Goal: Task Accomplishment & Management: Manage account settings

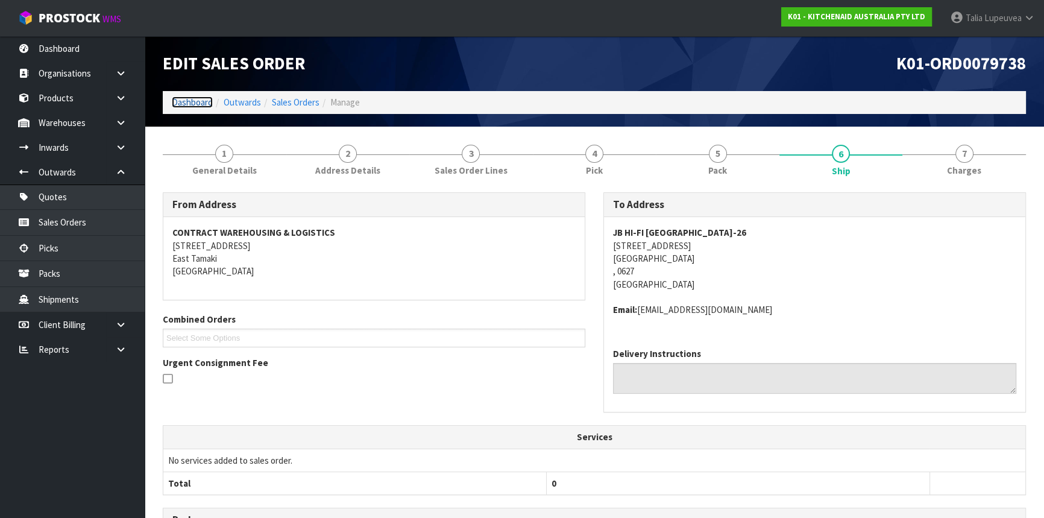
click at [191, 98] on link "Dashboard" at bounding box center [192, 101] width 41 height 11
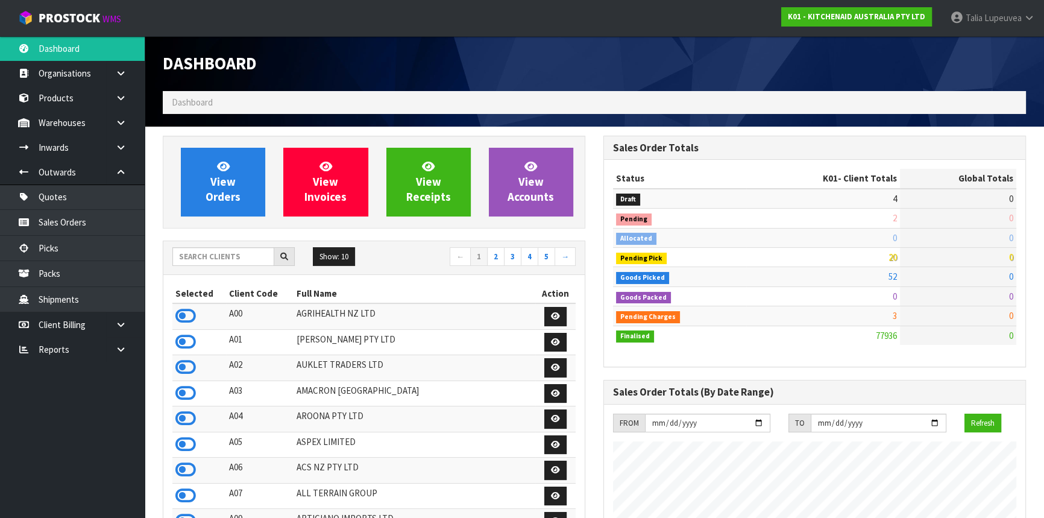
scroll to position [911, 440]
click at [201, 253] on input "text" at bounding box center [223, 256] width 102 height 19
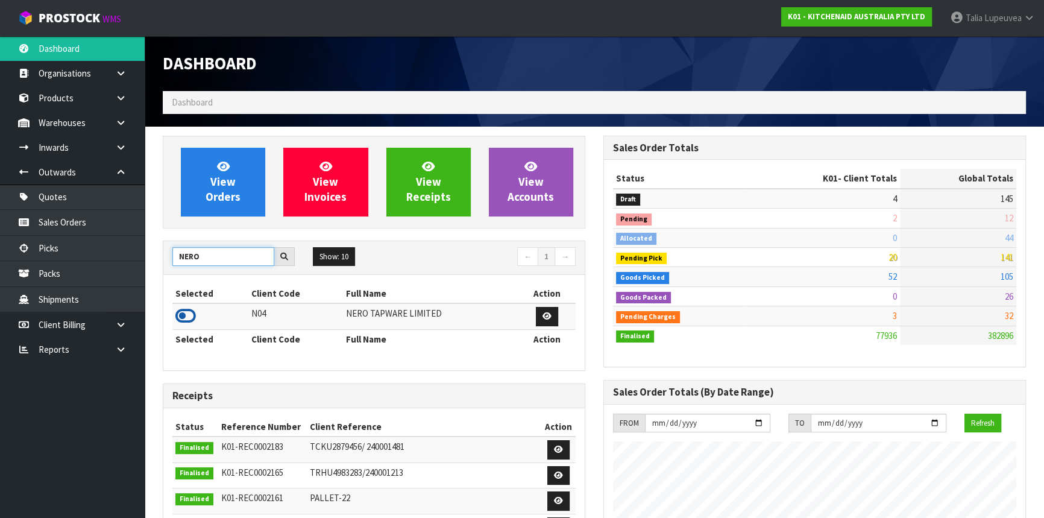
type input "NERO"
click at [189, 307] on icon at bounding box center [185, 316] width 20 height 18
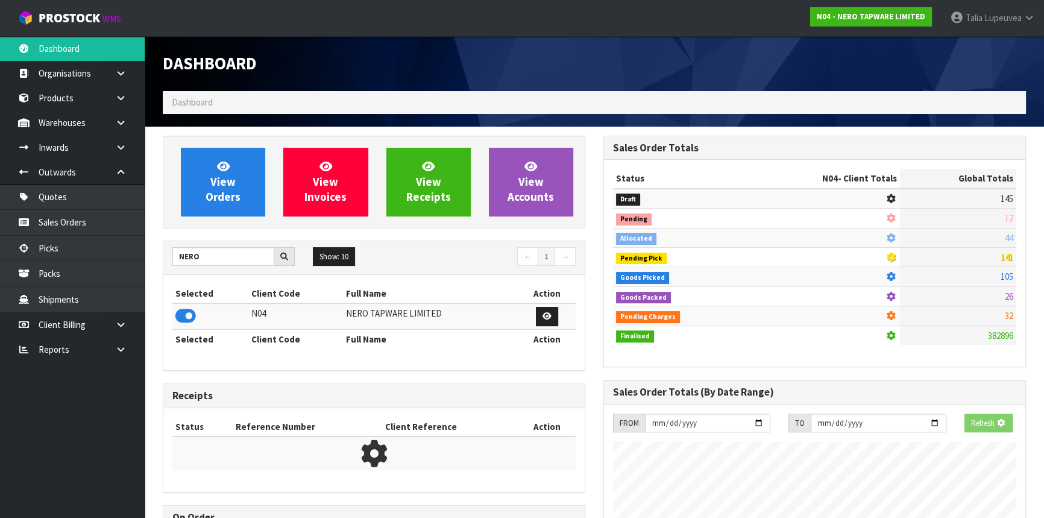
scroll to position [963, 440]
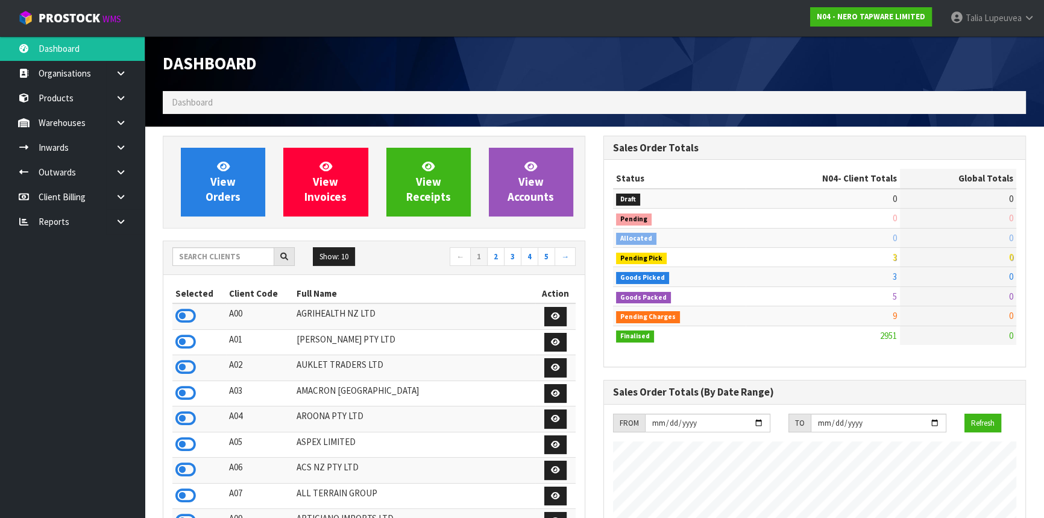
scroll to position [963, 440]
click at [224, 260] on input "text" at bounding box center [223, 256] width 102 height 19
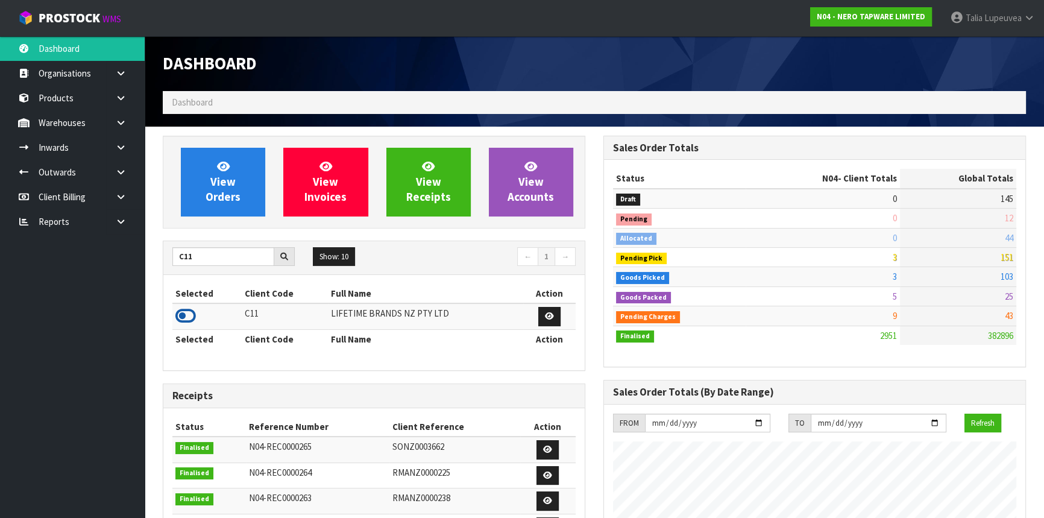
click at [178, 313] on icon at bounding box center [185, 316] width 20 height 18
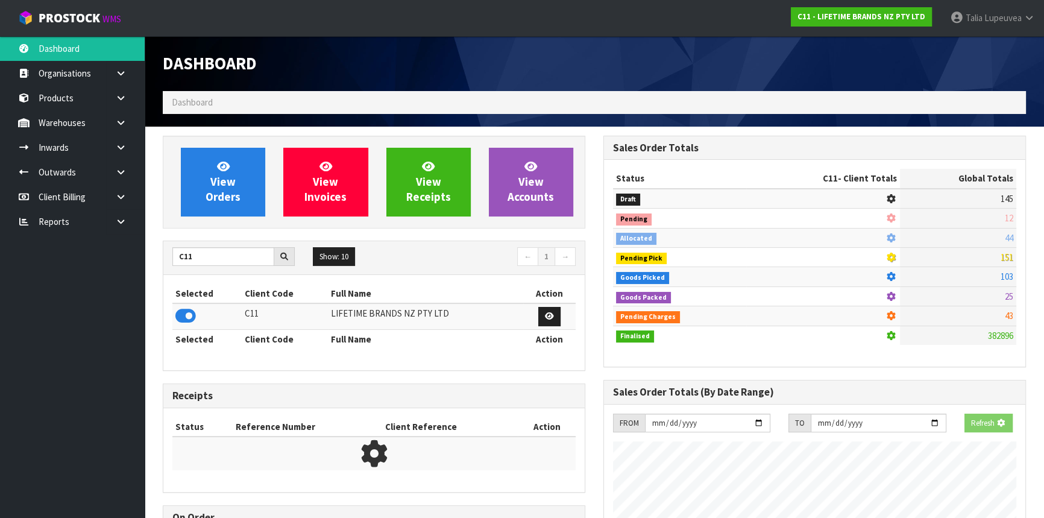
scroll to position [911, 440]
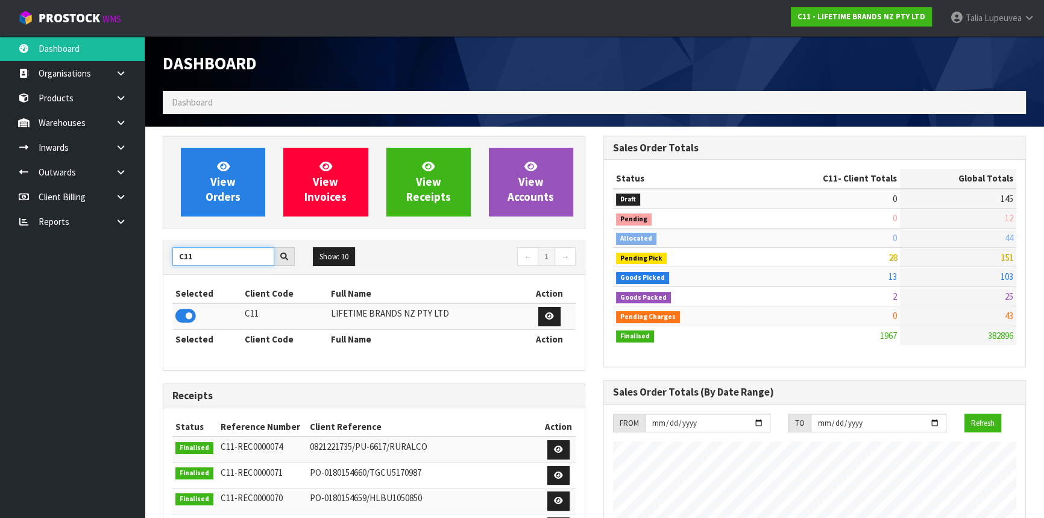
click at [184, 256] on input "C11" at bounding box center [223, 256] width 102 height 19
click at [181, 317] on icon at bounding box center [185, 316] width 20 height 18
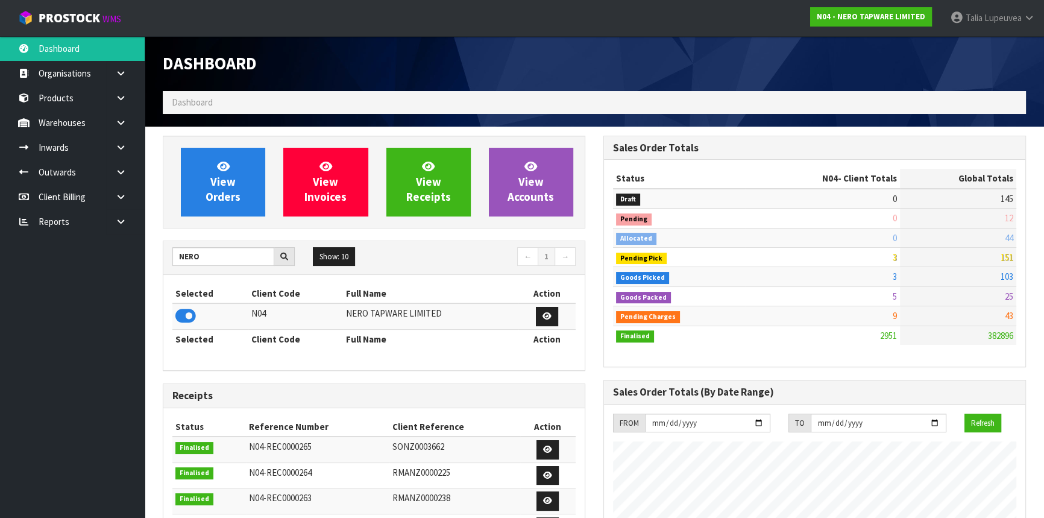
scroll to position [963, 440]
click at [187, 260] on input "NERO" at bounding box center [223, 256] width 102 height 19
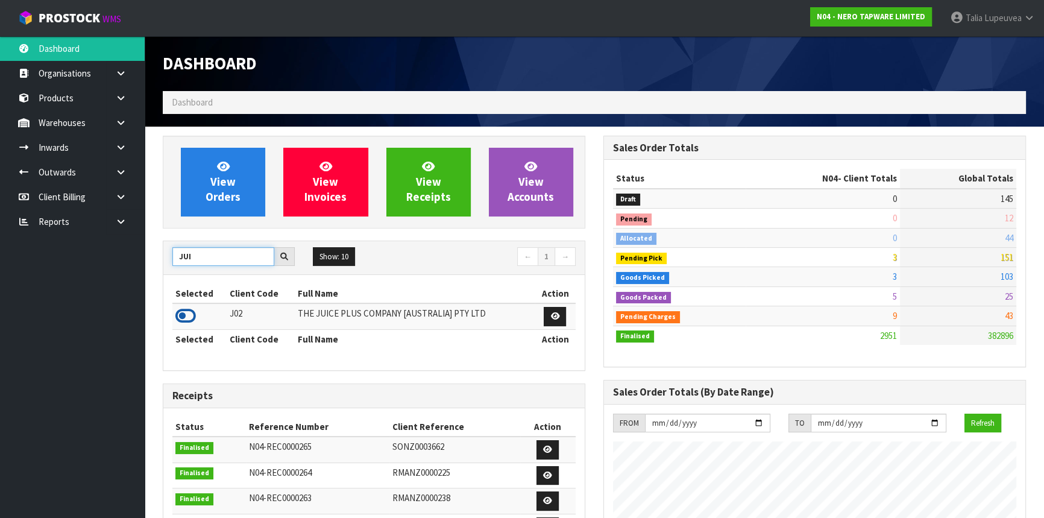
type input "JUI"
click at [186, 319] on icon at bounding box center [185, 316] width 20 height 18
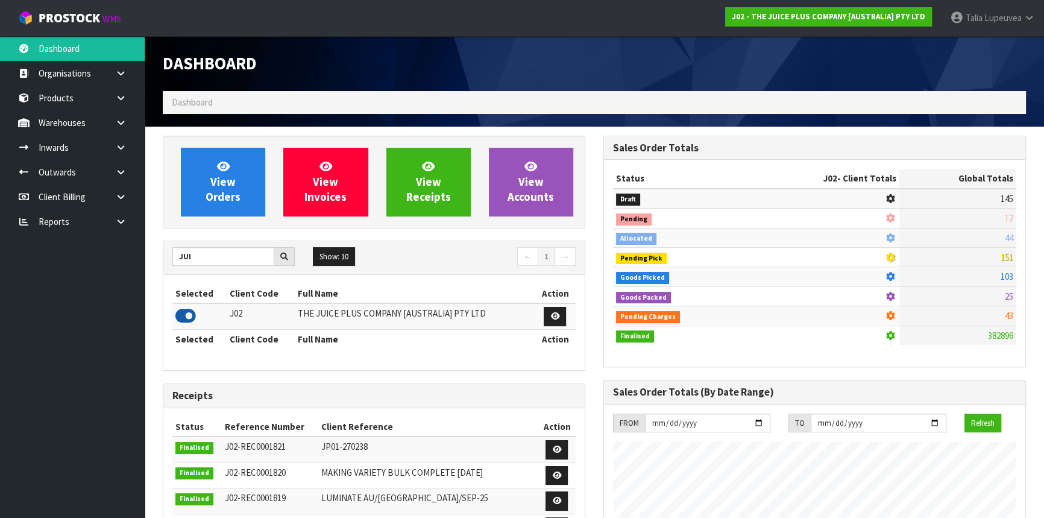
scroll to position [911, 440]
drag, startPoint x: 214, startPoint y: 253, endPoint x: 160, endPoint y: 267, distance: 55.4
click at [160, 267] on div "View Orders View Invoices View Receipts View Accounts JUI Show: 10 5 10 25 50 ←…" at bounding box center [374, 486] width 441 height 700
click at [1002, 25] on link "Talia Lupeuvea" at bounding box center [992, 18] width 103 height 36
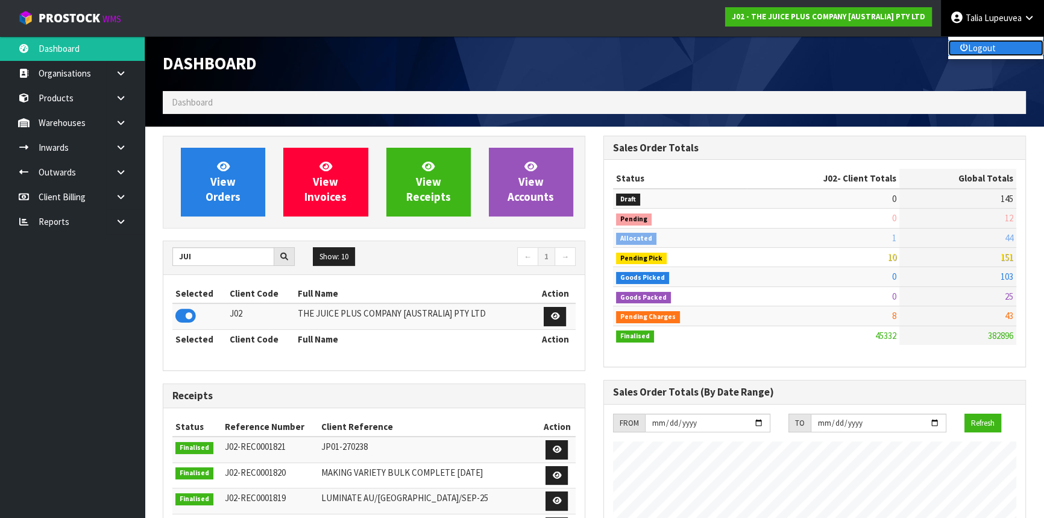
click at [993, 45] on link "Logout" at bounding box center [995, 48] width 95 height 16
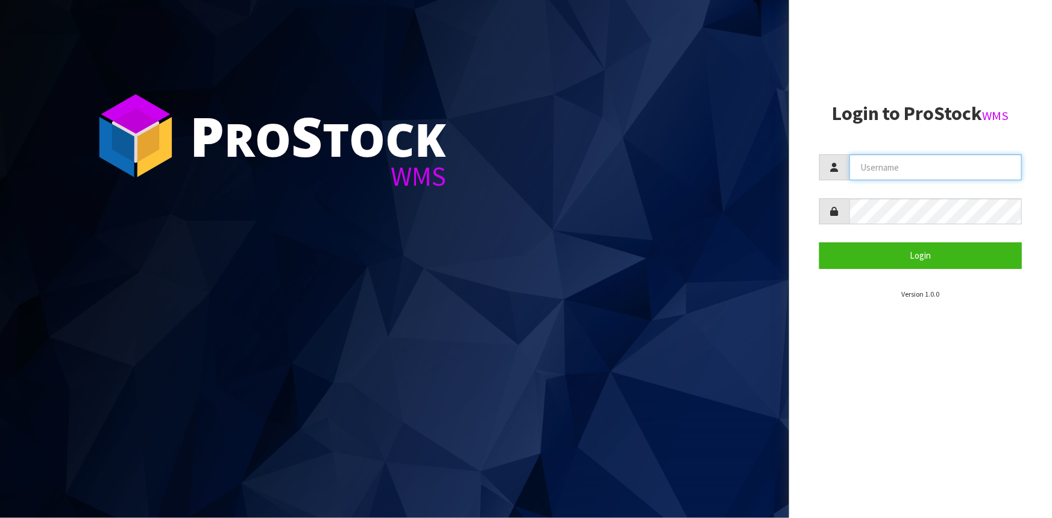
click at [869, 175] on input "text" at bounding box center [935, 167] width 172 height 26
type input "[EMAIL_ADDRESS][DOMAIN_NAME]"
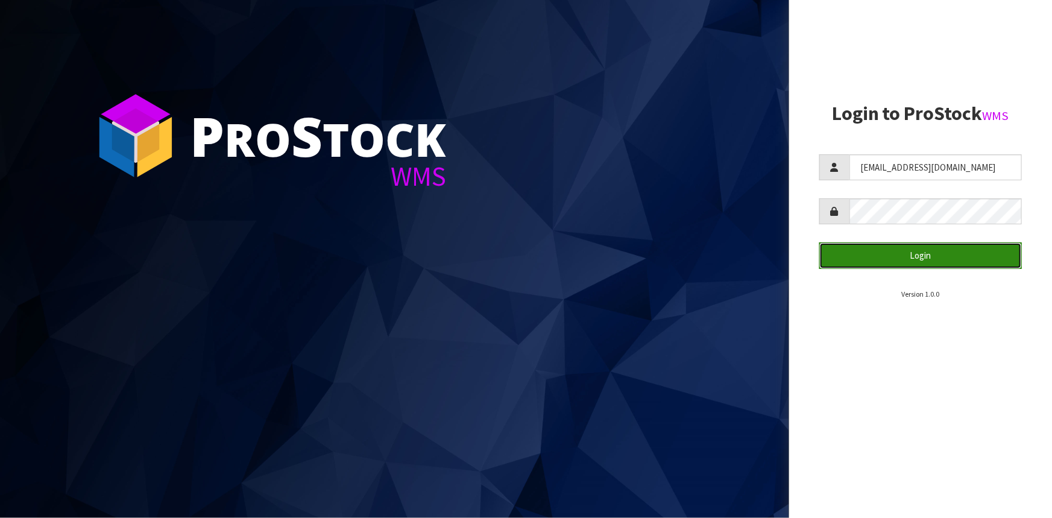
click at [922, 264] on button "Login" at bounding box center [920, 255] width 203 height 26
